Goal: Transaction & Acquisition: Download file/media

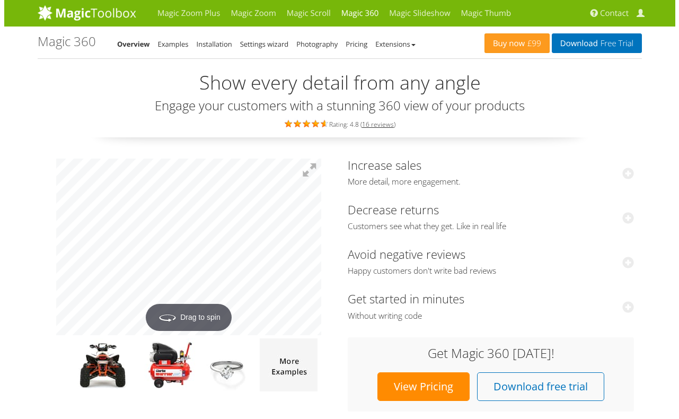
scroll to position [53, 0]
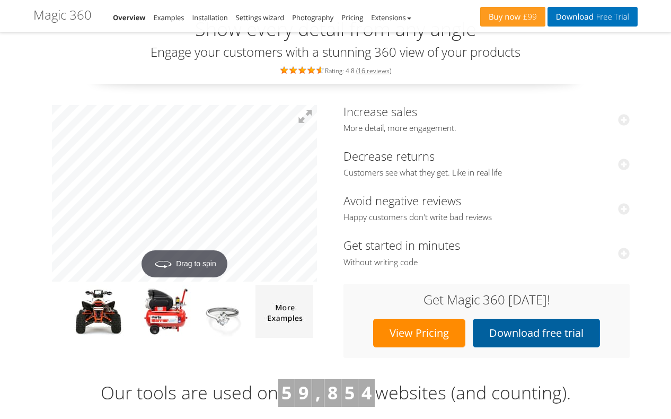
click at [528, 324] on link "Download free trial" at bounding box center [536, 333] width 127 height 29
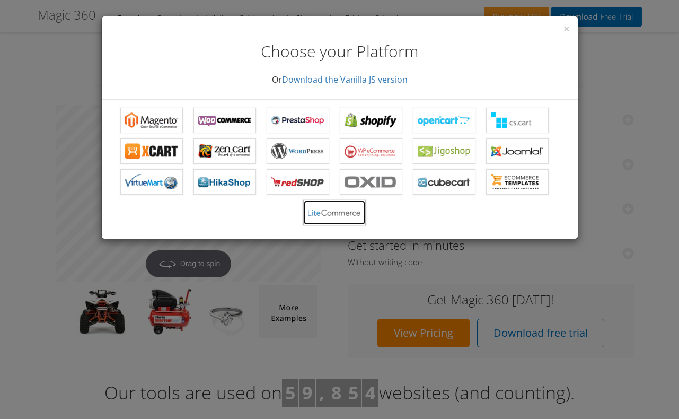
click at [325, 218] on b "Magic 360 for LiteCommerce" at bounding box center [334, 213] width 53 height 16
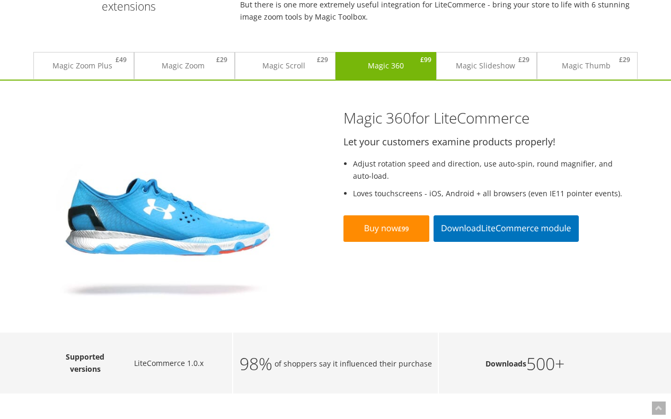
scroll to position [102, 0]
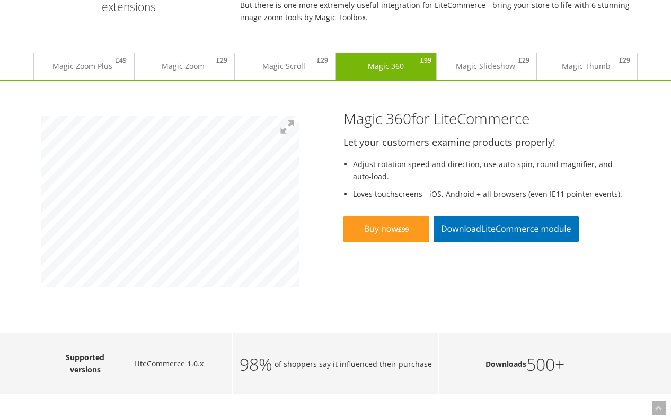
click at [165, 295] on div "Magic 360 for LiteCommerce Let your customers examine products properly! Adjust…" at bounding box center [335, 211] width 605 height 223
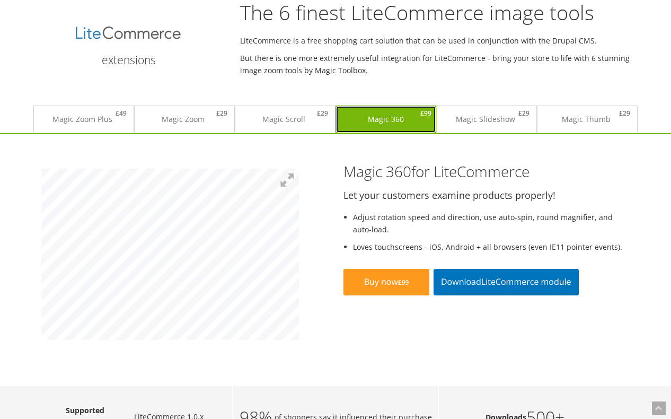
drag, startPoint x: 356, startPoint y: 81, endPoint x: 355, endPoint y: 24, distance: 56.8
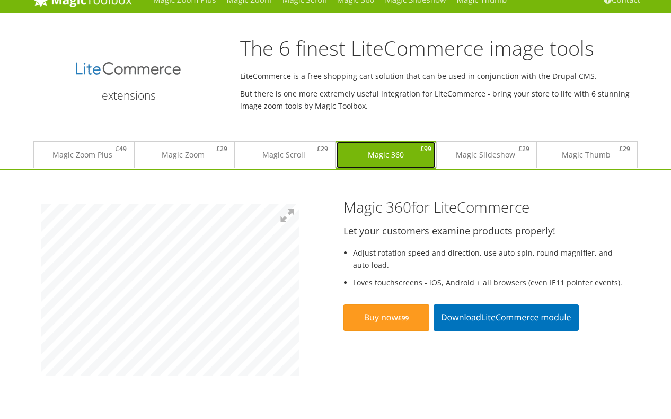
scroll to position [0, 0]
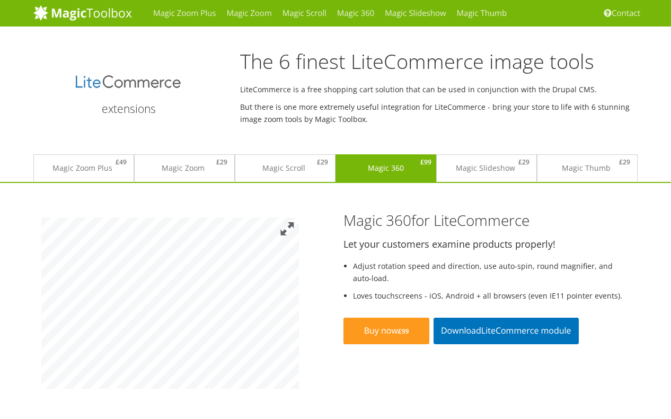
click at [292, 231] on button at bounding box center [287, 228] width 23 height 23
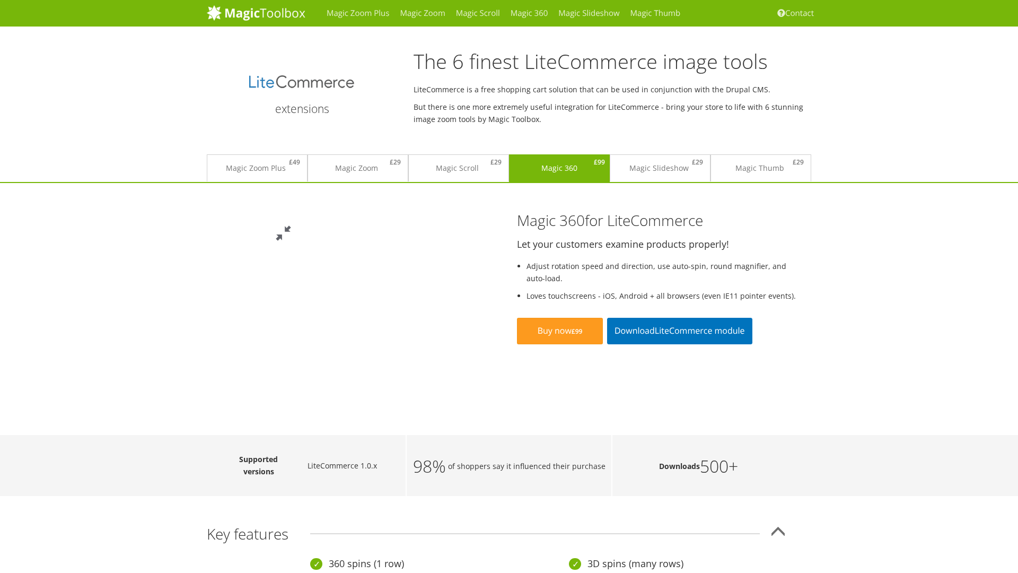
click at [299, 217] on button at bounding box center [283, 233] width 32 height 32
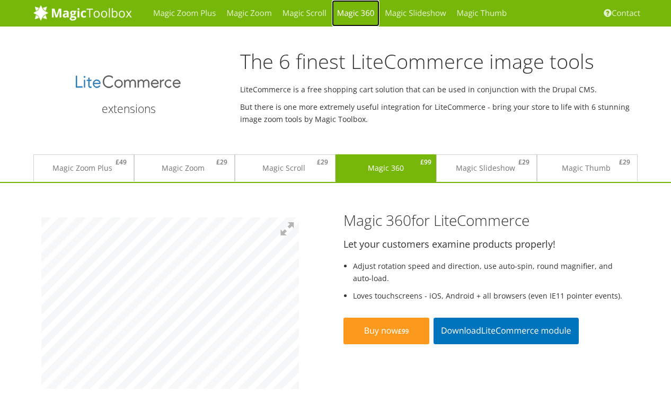
click at [351, 12] on link "Magic 360" at bounding box center [356, 13] width 48 height 27
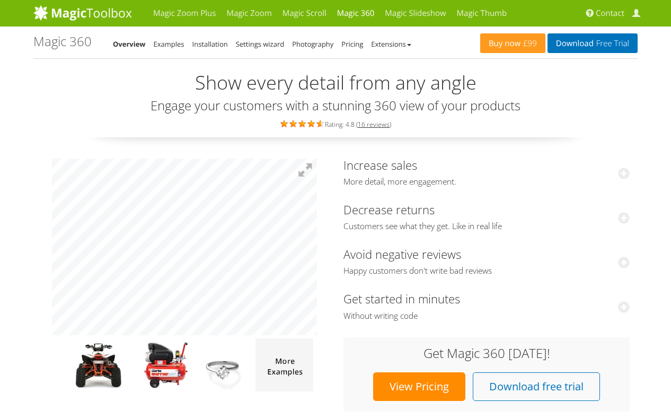
click at [572, 49] on link "Download Free Trial" at bounding box center [593, 43] width 90 height 20
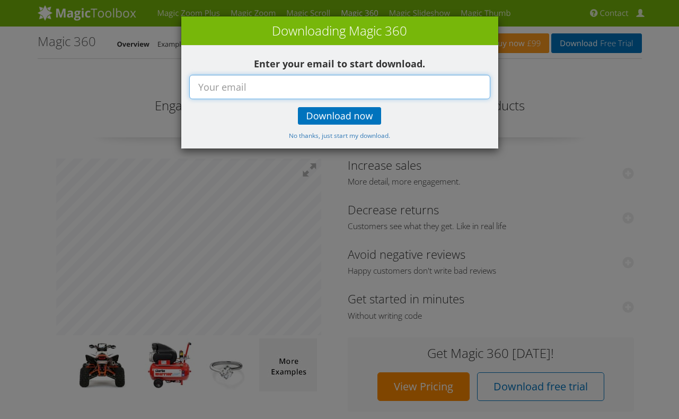
click at [317, 86] on input "text" at bounding box center [339, 87] width 301 height 24
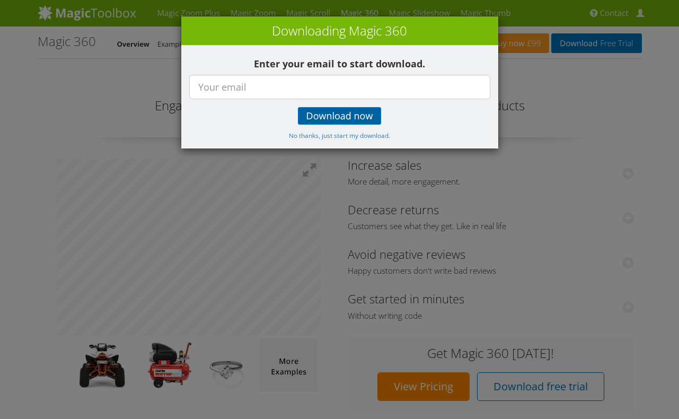
click at [324, 112] on span "Download now" at bounding box center [340, 116] width 67 height 8
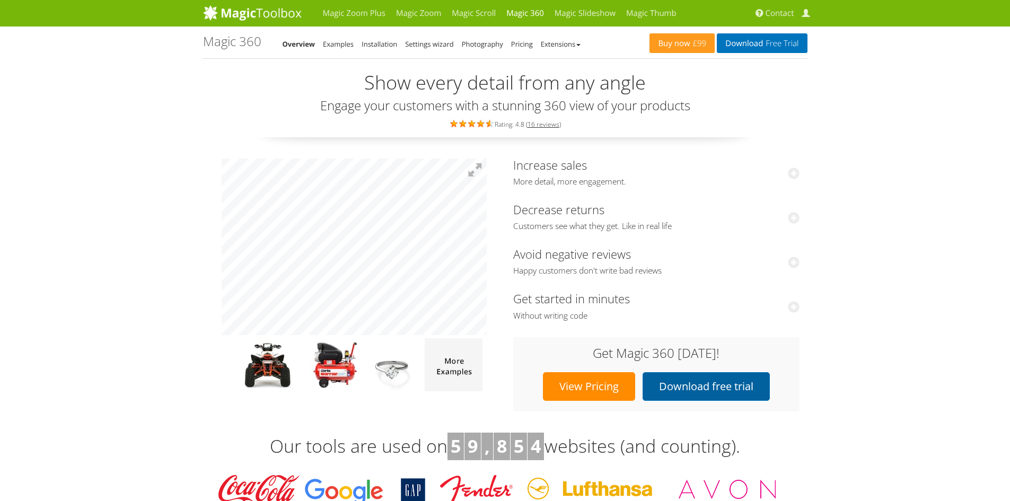
click at [671, 392] on link "Download free trial" at bounding box center [706, 386] width 127 height 29
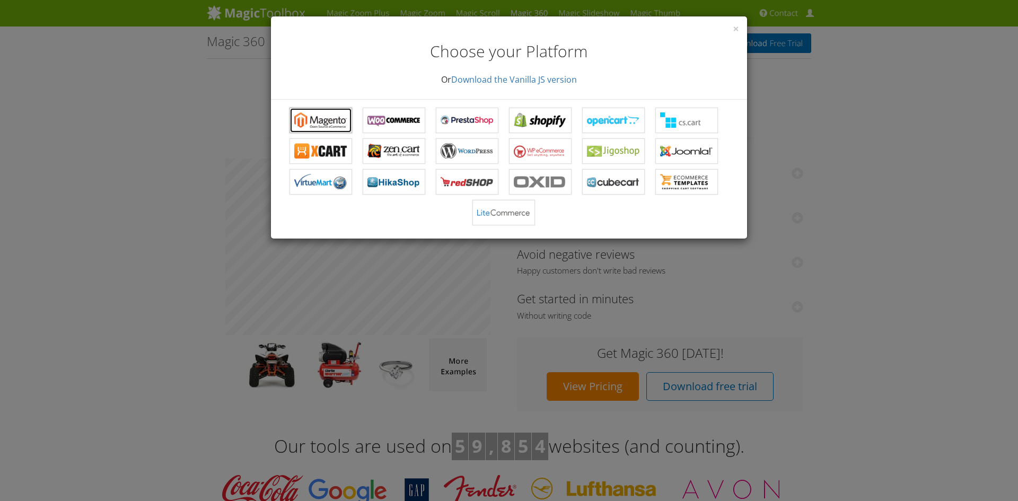
click at [332, 123] on b "Magic 360 for Magento" at bounding box center [320, 120] width 53 height 16
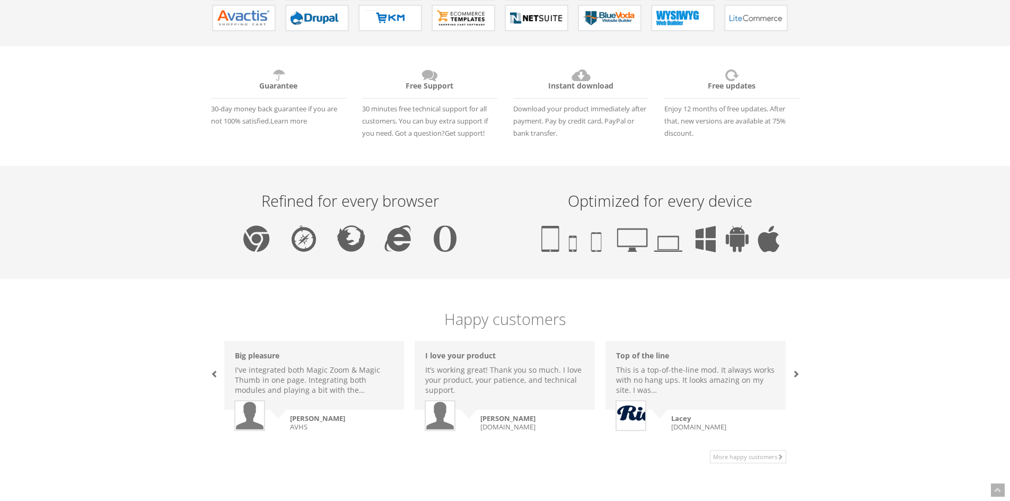
scroll to position [530, 0]
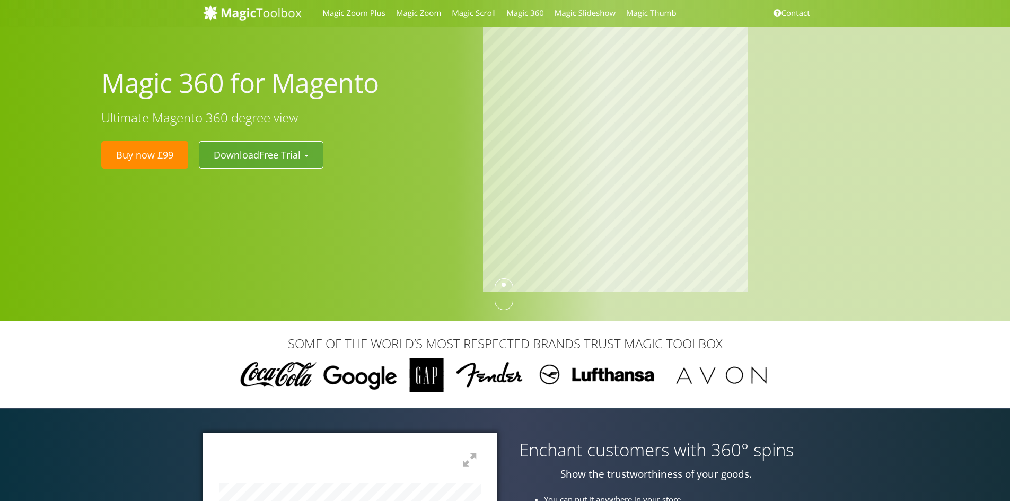
click at [311, 154] on button "Download Free Trial" at bounding box center [261, 155] width 125 height 28
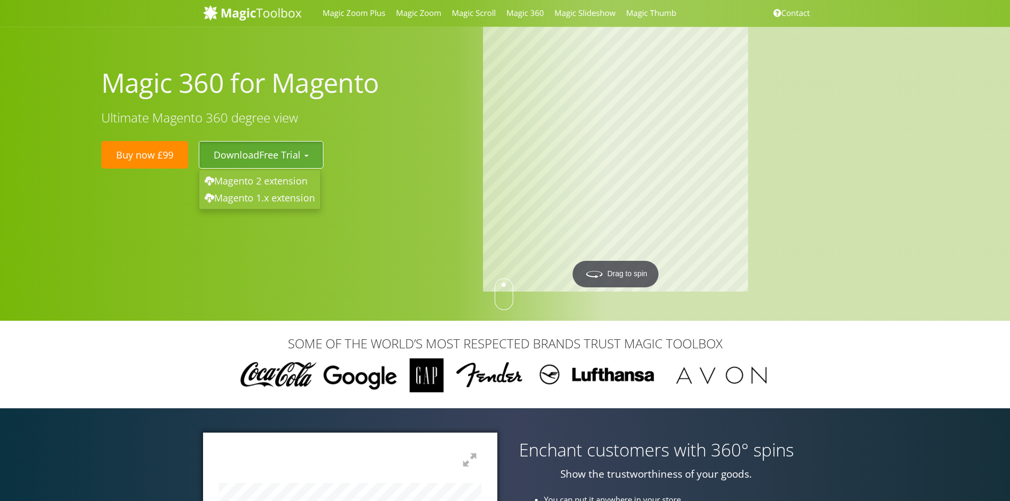
click at [250, 160] on button "Download Free Trial" at bounding box center [261, 155] width 125 height 28
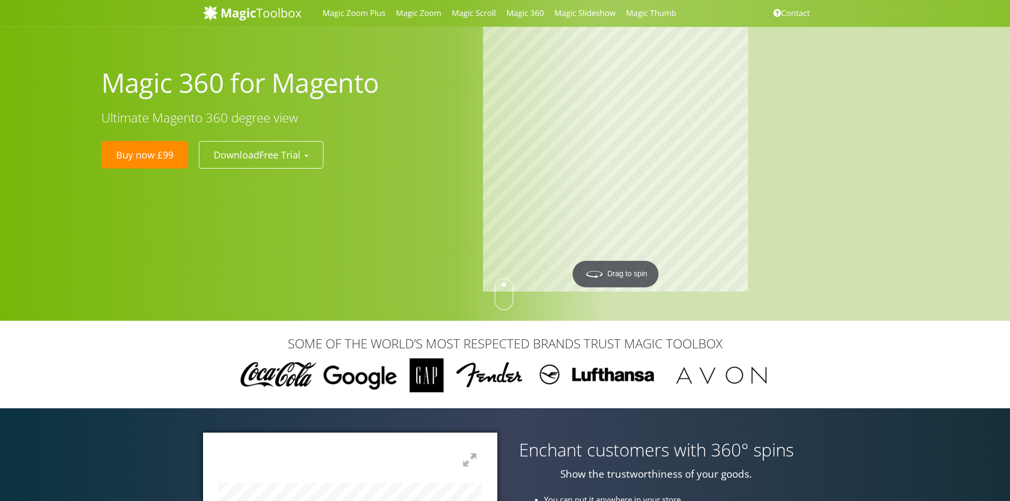
click at [289, 138] on div "Magic 360 for Magento Ultimate Magento 360 degree view Buy now £99 Download Fre…" at bounding box center [284, 114] width 382 height 119
click at [291, 146] on button "Download Free Trial" at bounding box center [261, 155] width 125 height 28
click at [281, 185] on link "Magento 2 extension" at bounding box center [259, 181] width 121 height 17
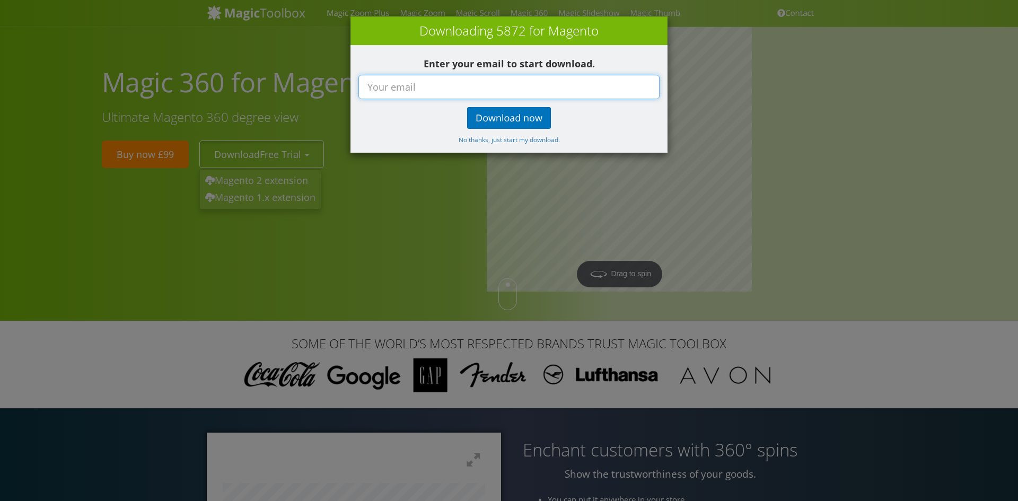
click at [457, 88] on input "text" at bounding box center [509, 87] width 301 height 24
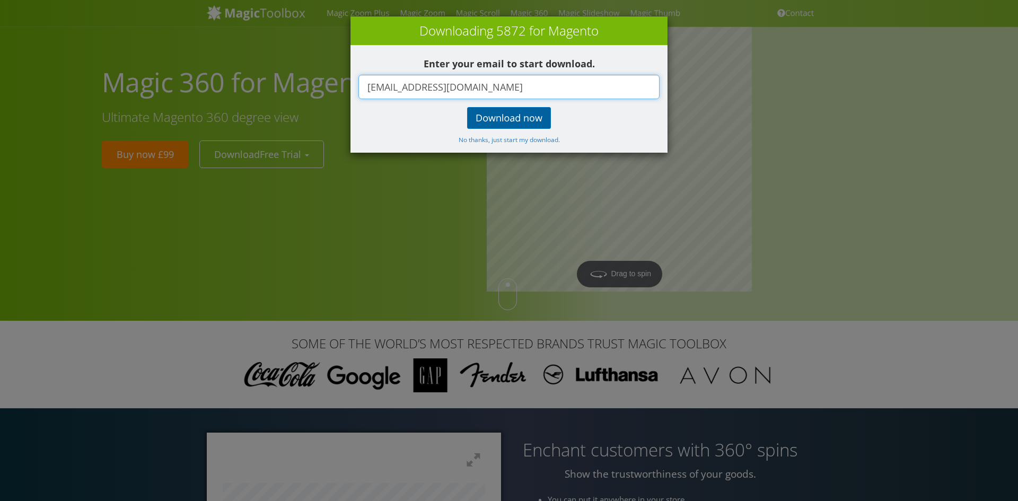
type input "[EMAIL_ADDRESS][DOMAIN_NAME]"
click at [486, 112] on big "Download now" at bounding box center [509, 118] width 67 height 13
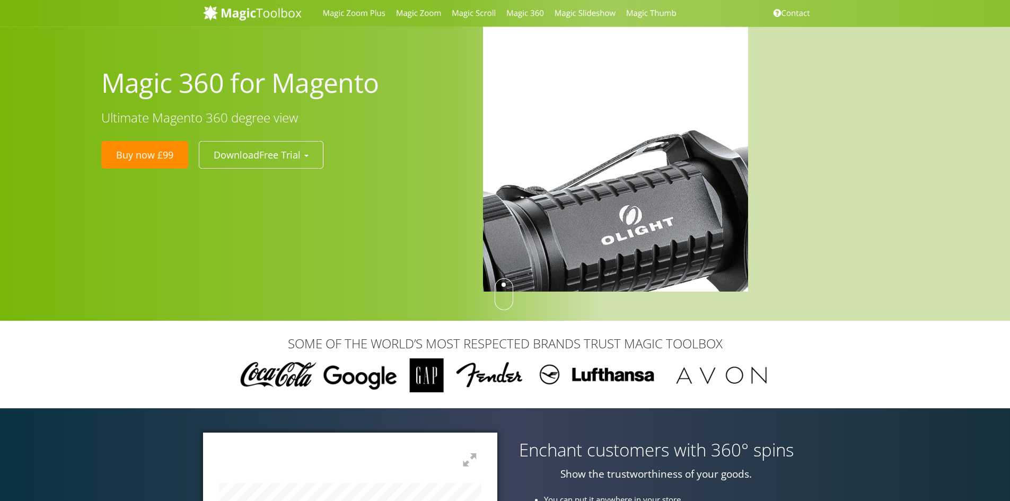
click at [621, 190] on img at bounding box center [582, 265] width 796 height 796
